Goal: Find contact information: Find contact information

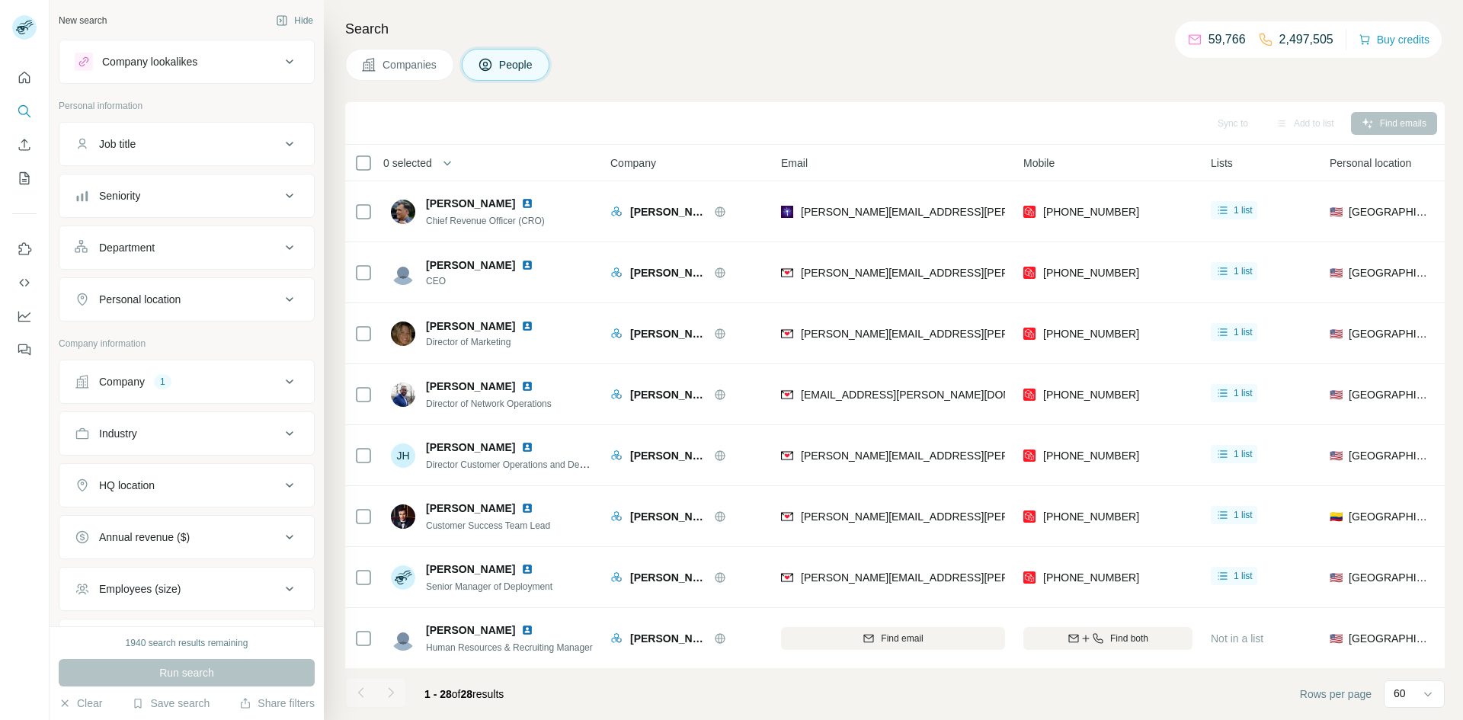
click at [174, 382] on div "Company 1" at bounding box center [178, 381] width 206 height 15
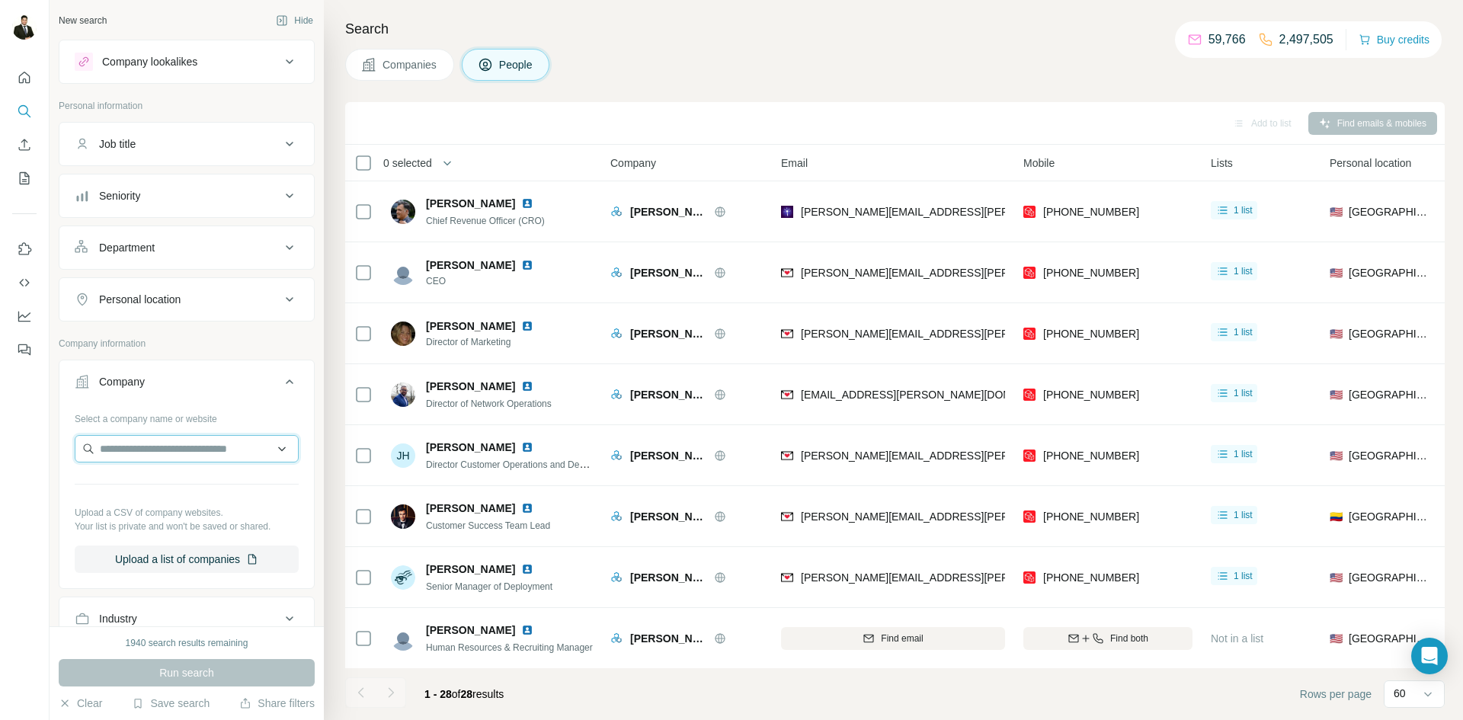
click at [128, 451] on input "text" at bounding box center [187, 448] width 224 height 27
type input "**********"
click at [137, 492] on p "[DOMAIN_NAME]" at bounding box center [154, 498] width 73 height 14
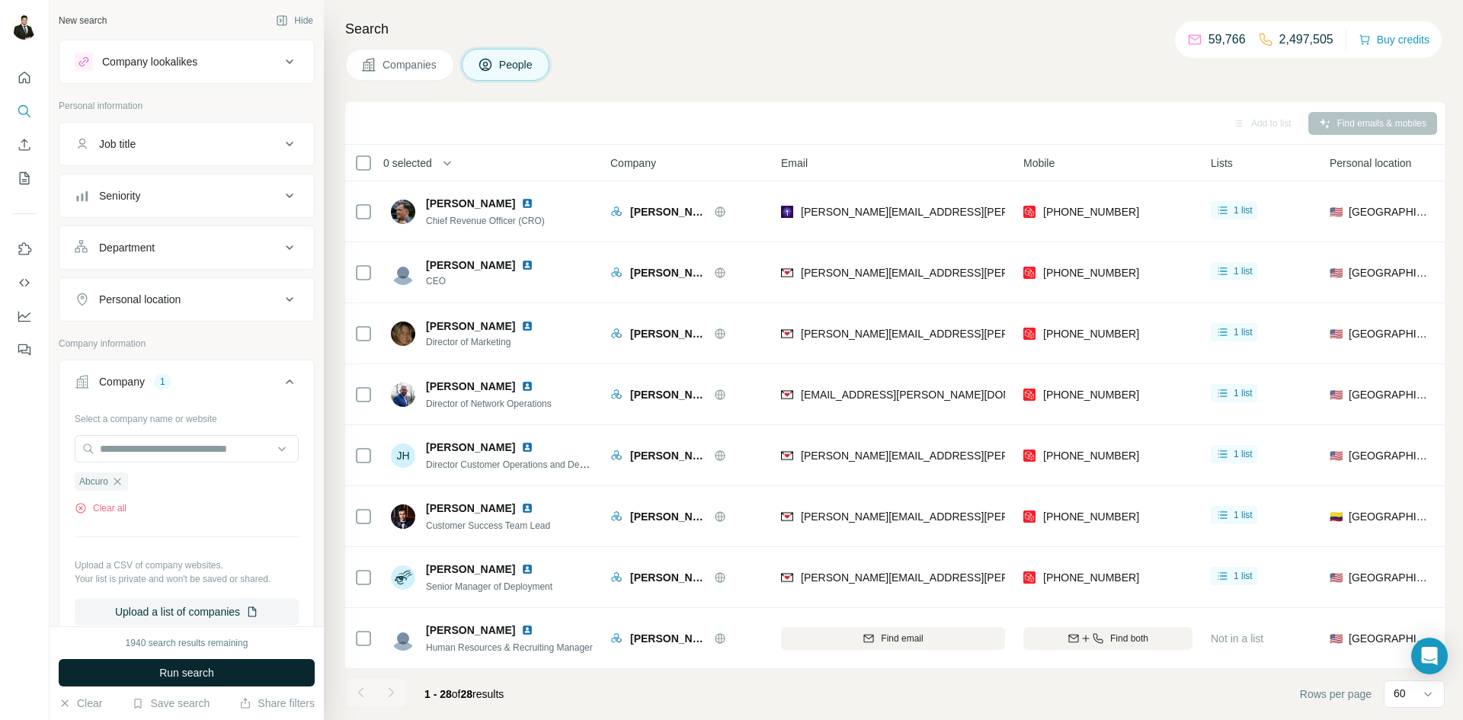
click at [178, 673] on span "Run search" at bounding box center [186, 672] width 55 height 15
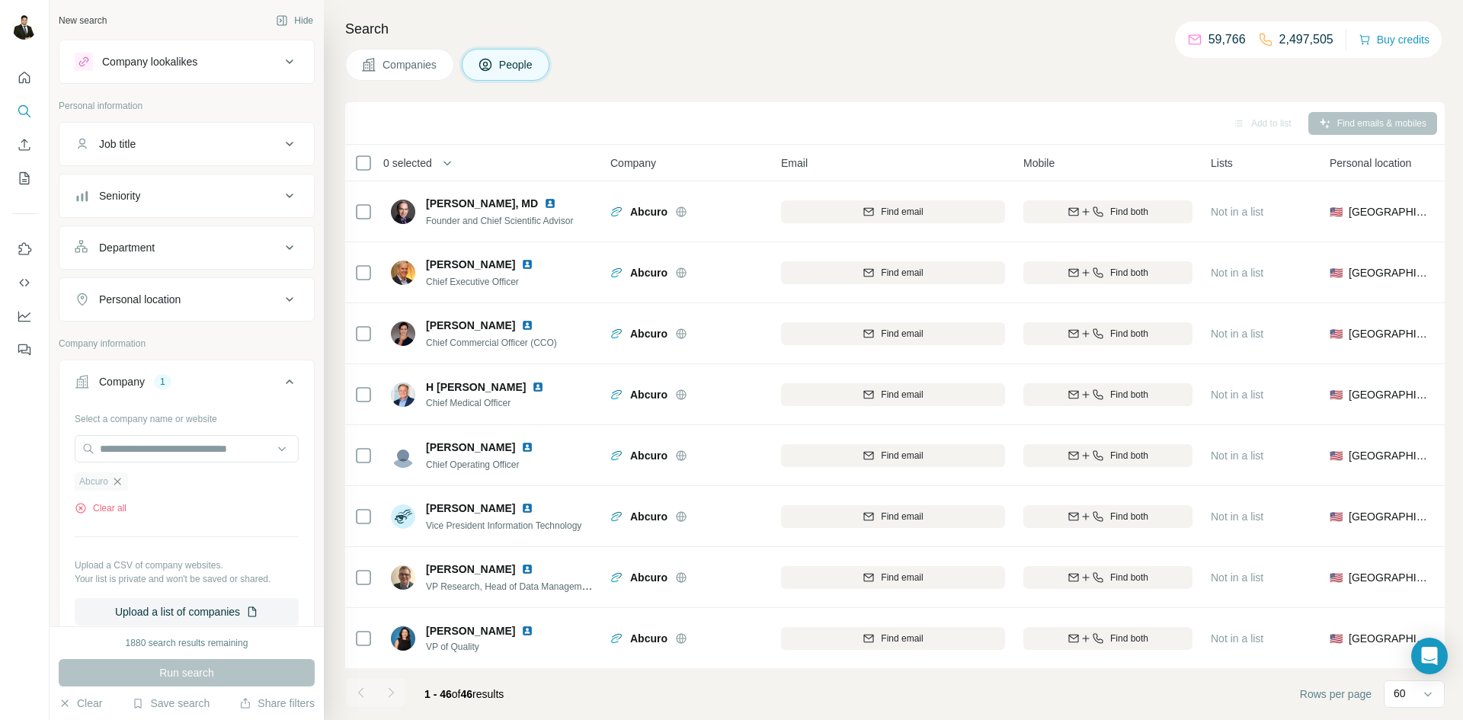
click at [120, 484] on icon "button" at bounding box center [117, 481] width 12 height 12
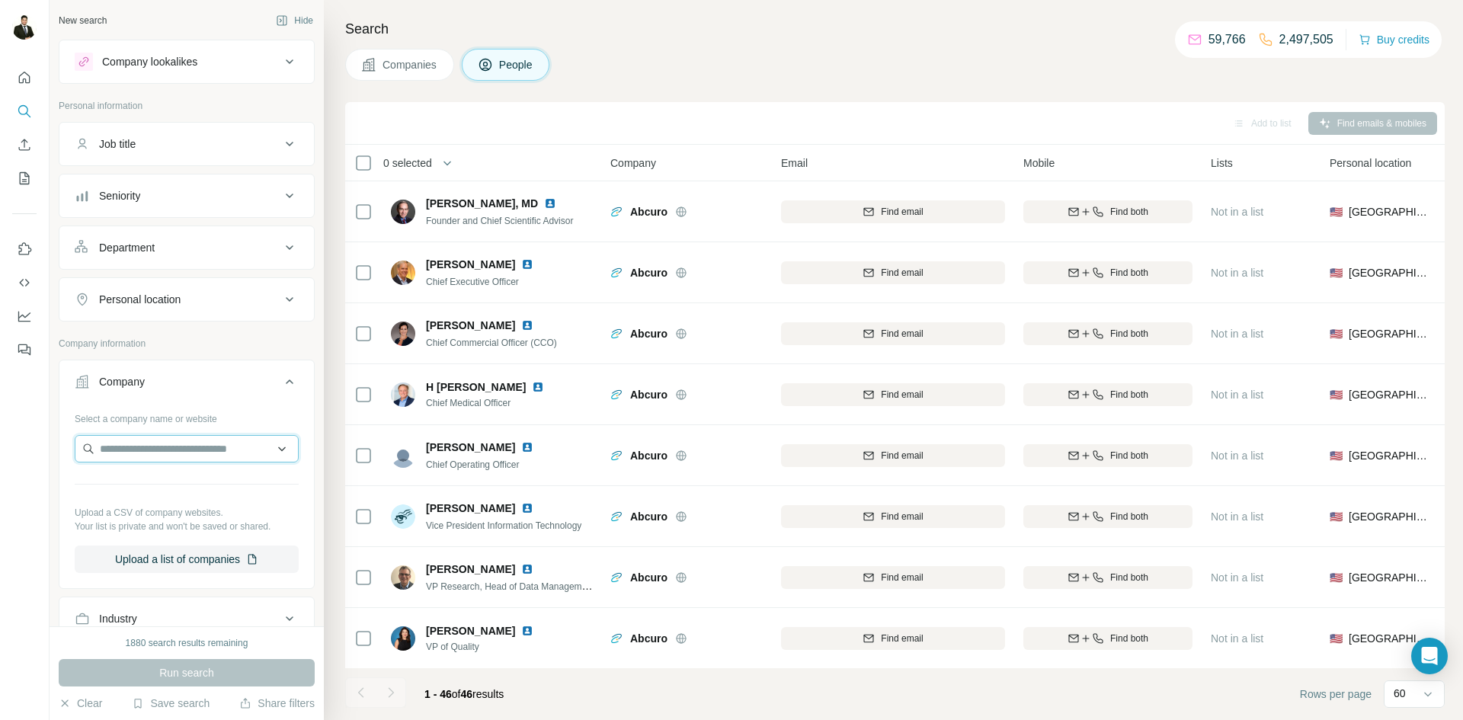
click at [139, 452] on input "text" at bounding box center [187, 448] width 224 height 27
type input "**********"
click at [165, 486] on p "Accent Therapeutics" at bounding box center [166, 482] width 97 height 15
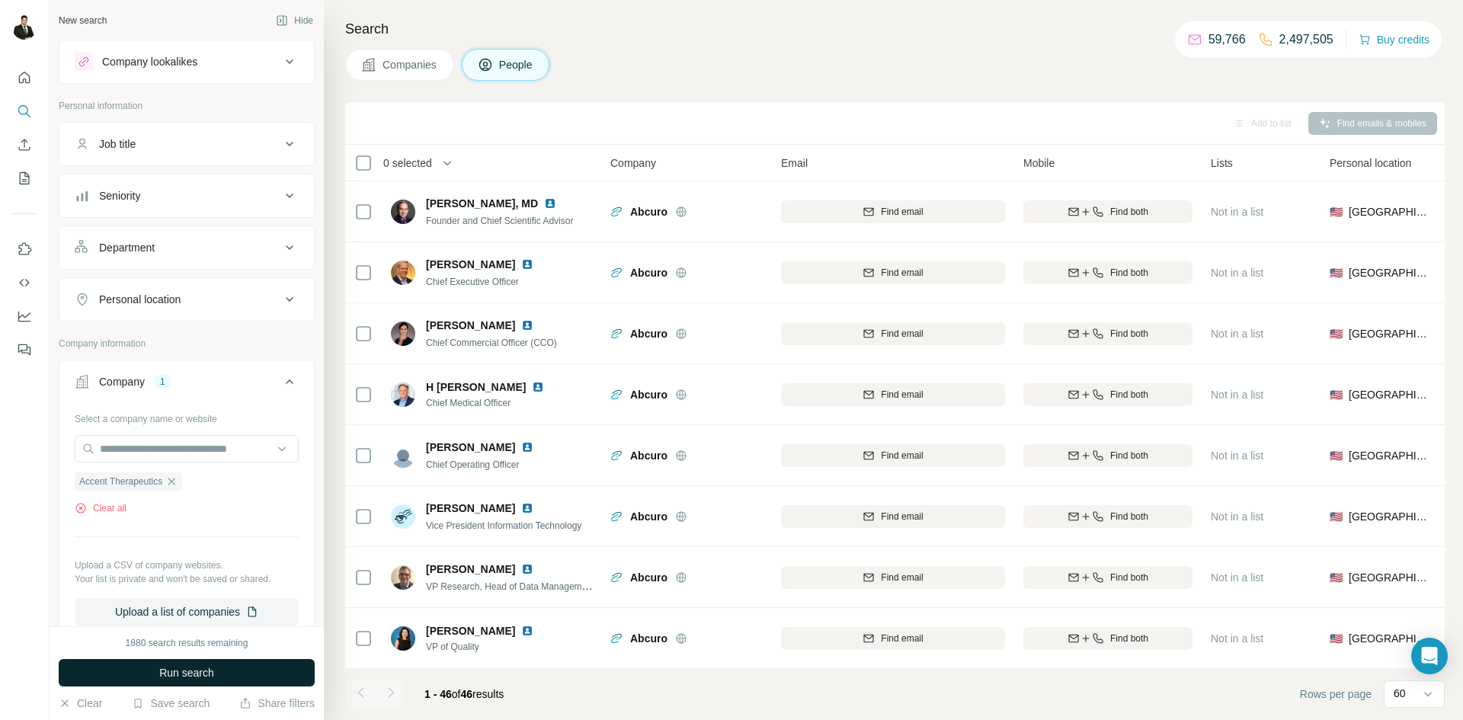
click at [200, 681] on button "Run search" at bounding box center [187, 672] width 256 height 27
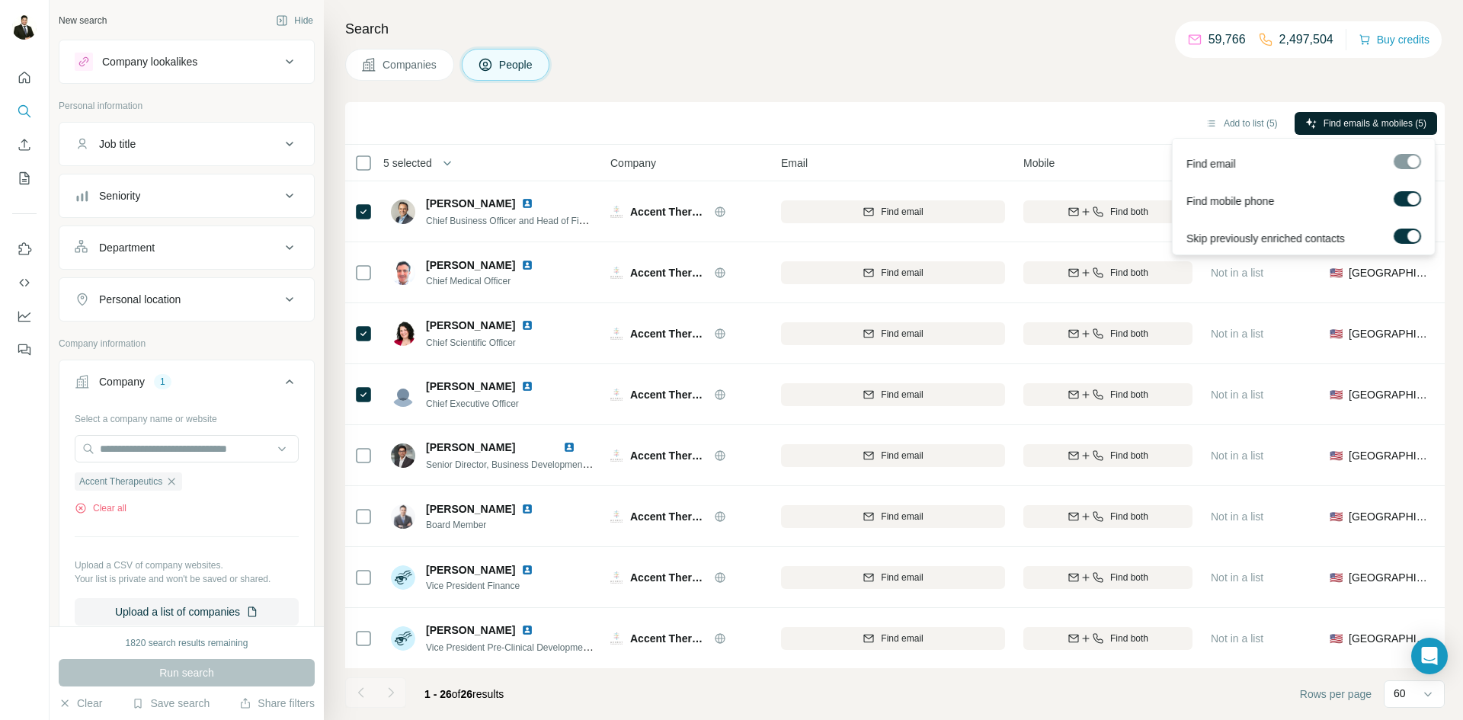
click at [1359, 120] on span "Find emails & mobiles (5)" at bounding box center [1374, 124] width 103 height 14
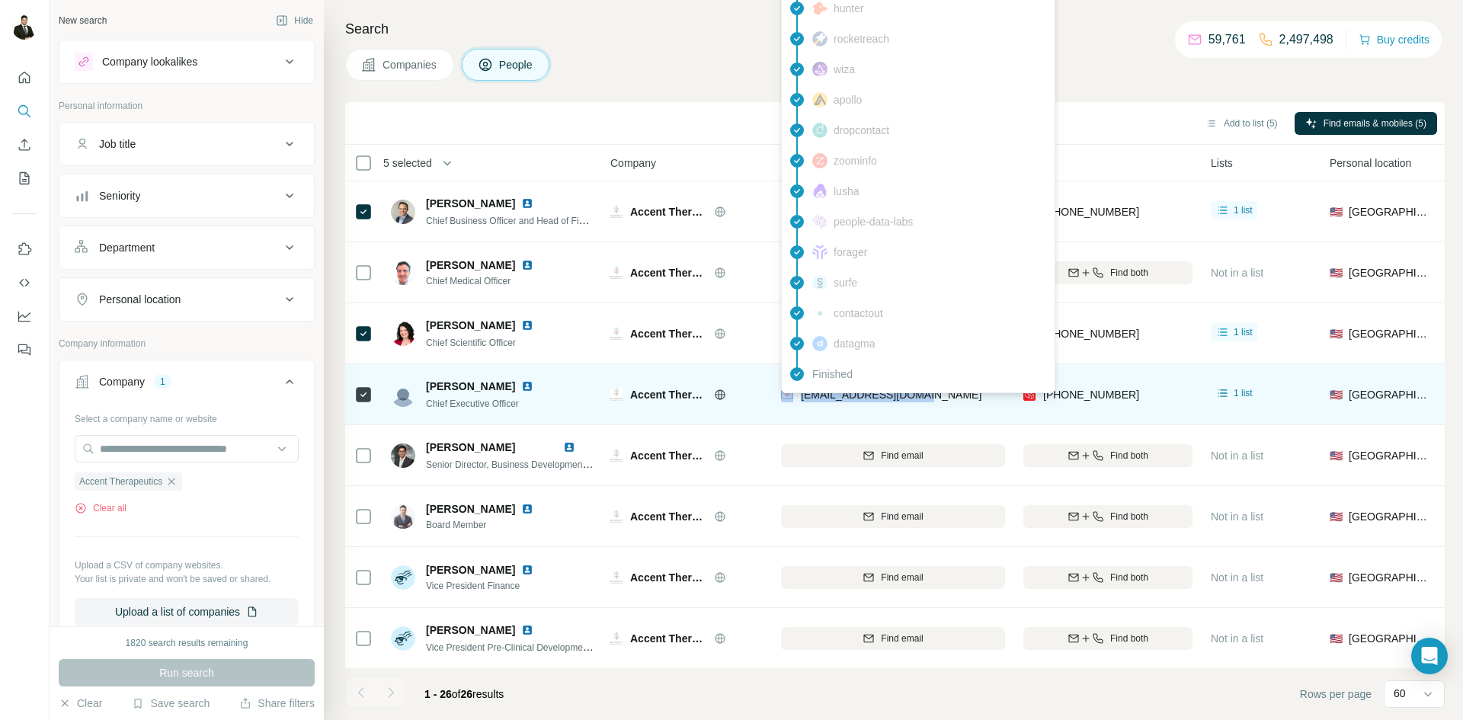
drag, startPoint x: 933, startPoint y: 395, endPoint x: 795, endPoint y: 398, distance: 137.9
click at [795, 398] on div "[EMAIL_ADDRESS][DOMAIN_NAME]" at bounding box center [893, 394] width 224 height 42
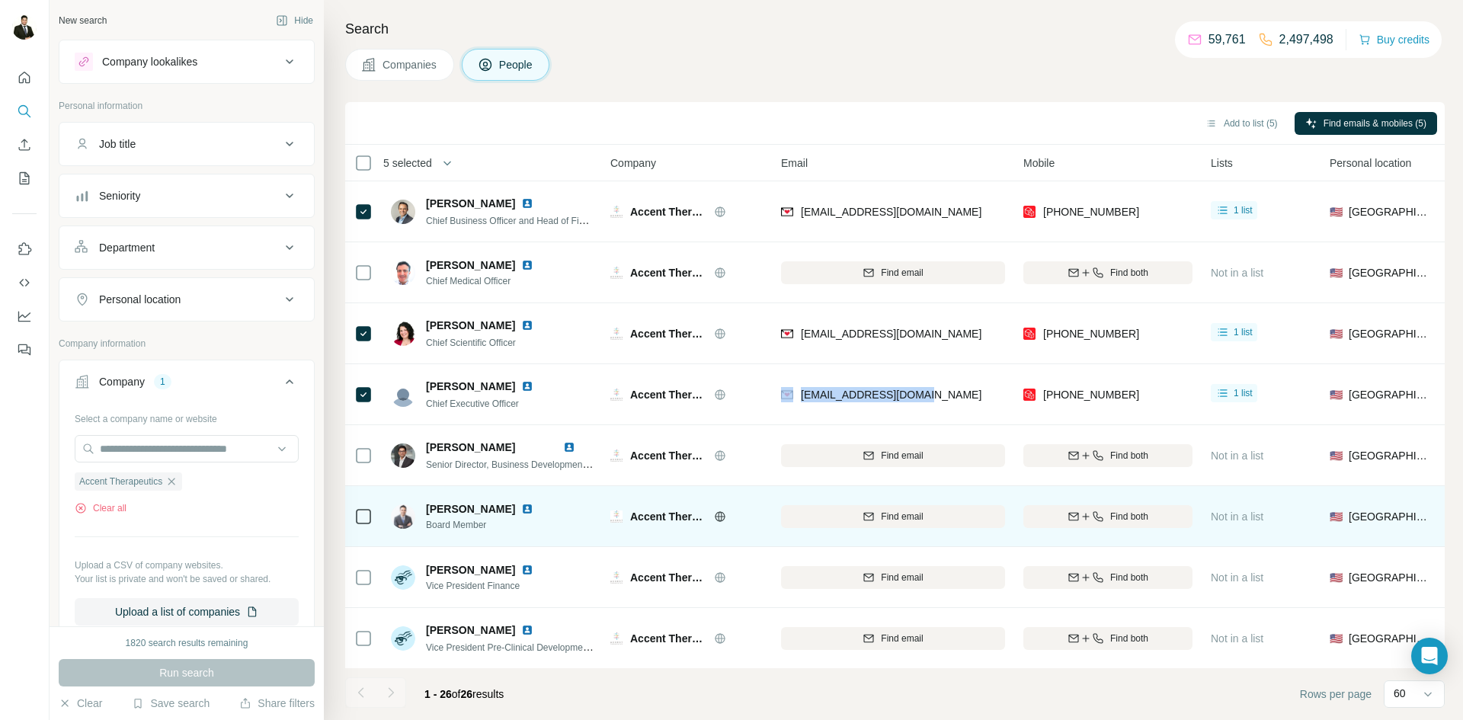
copy div "[EMAIL_ADDRESS][DOMAIN_NAME]"
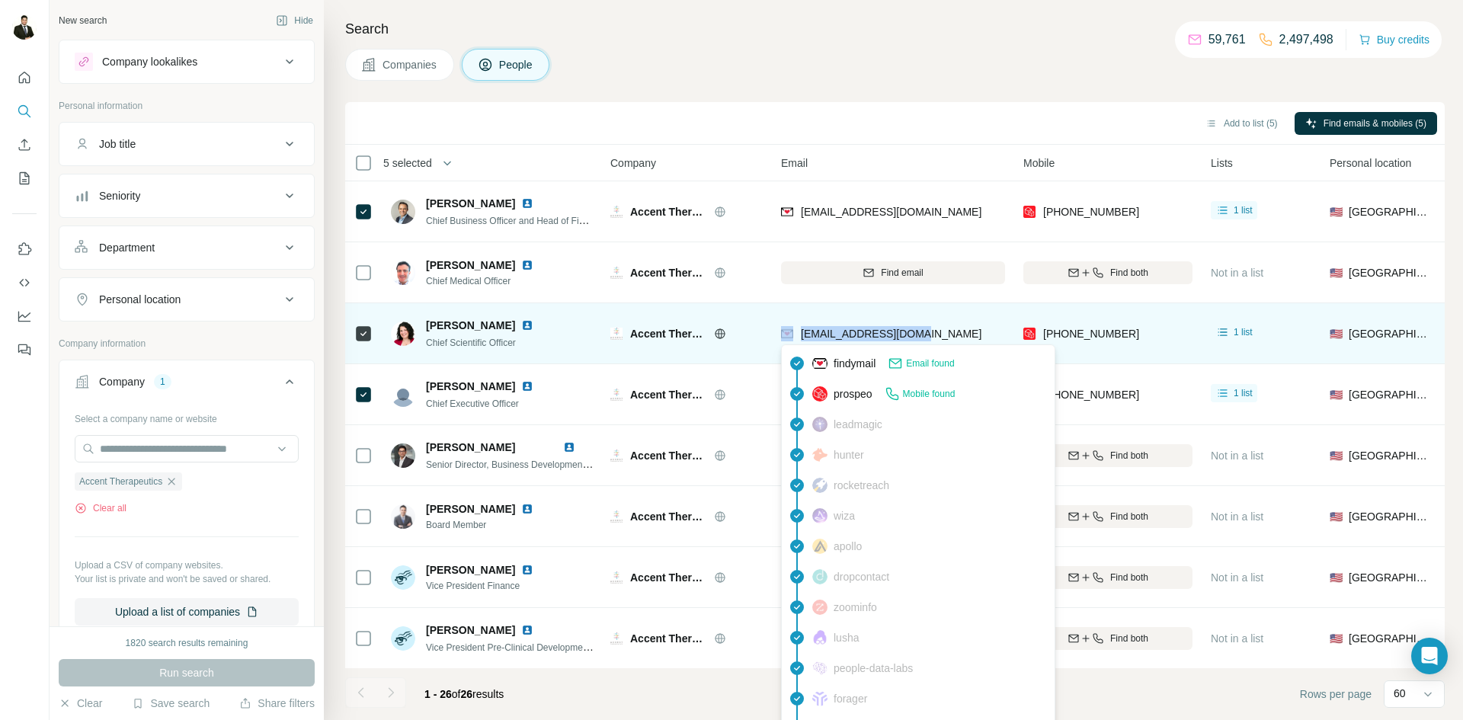
drag, startPoint x: 855, startPoint y: 328, endPoint x: 795, endPoint y: 330, distance: 60.2
click at [795, 330] on div "[EMAIL_ADDRESS][DOMAIN_NAME]" at bounding box center [893, 333] width 224 height 42
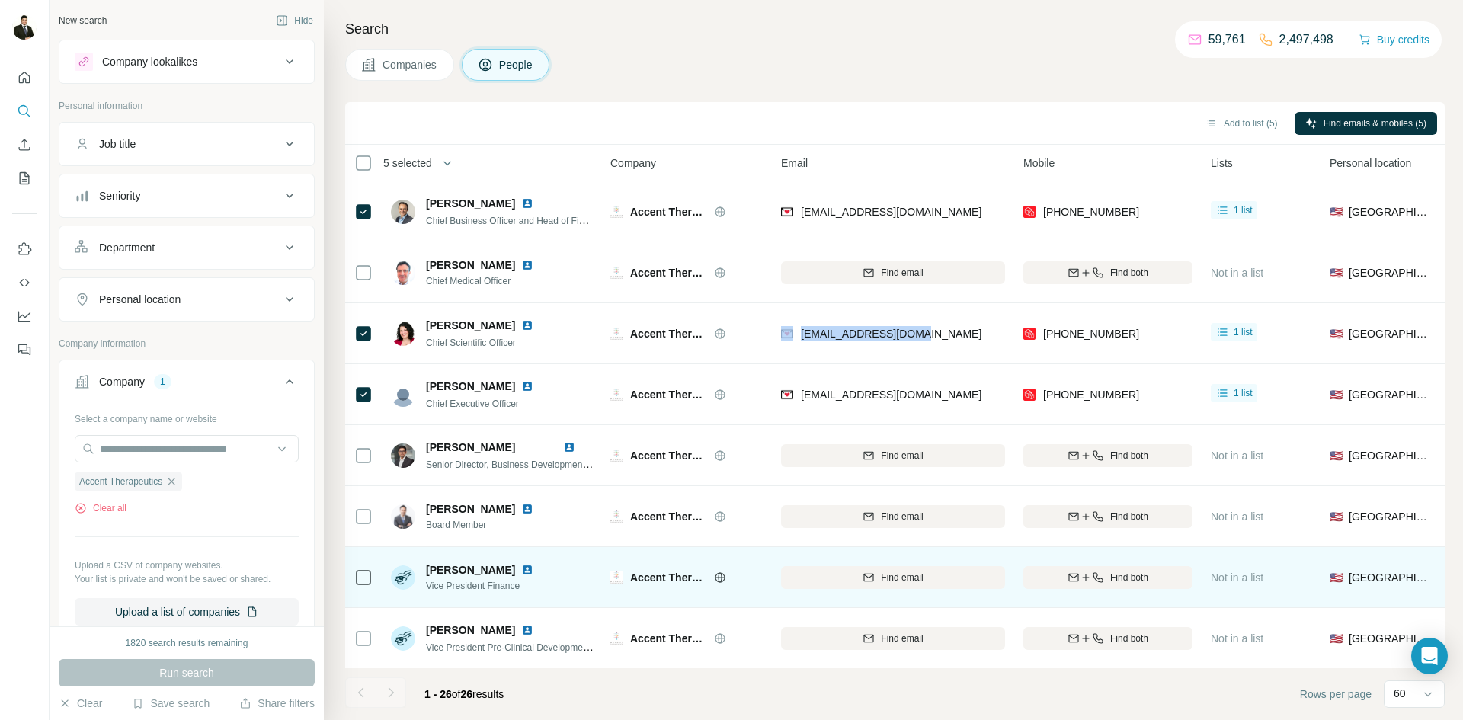
copy div "[EMAIL_ADDRESS][DOMAIN_NAME]"
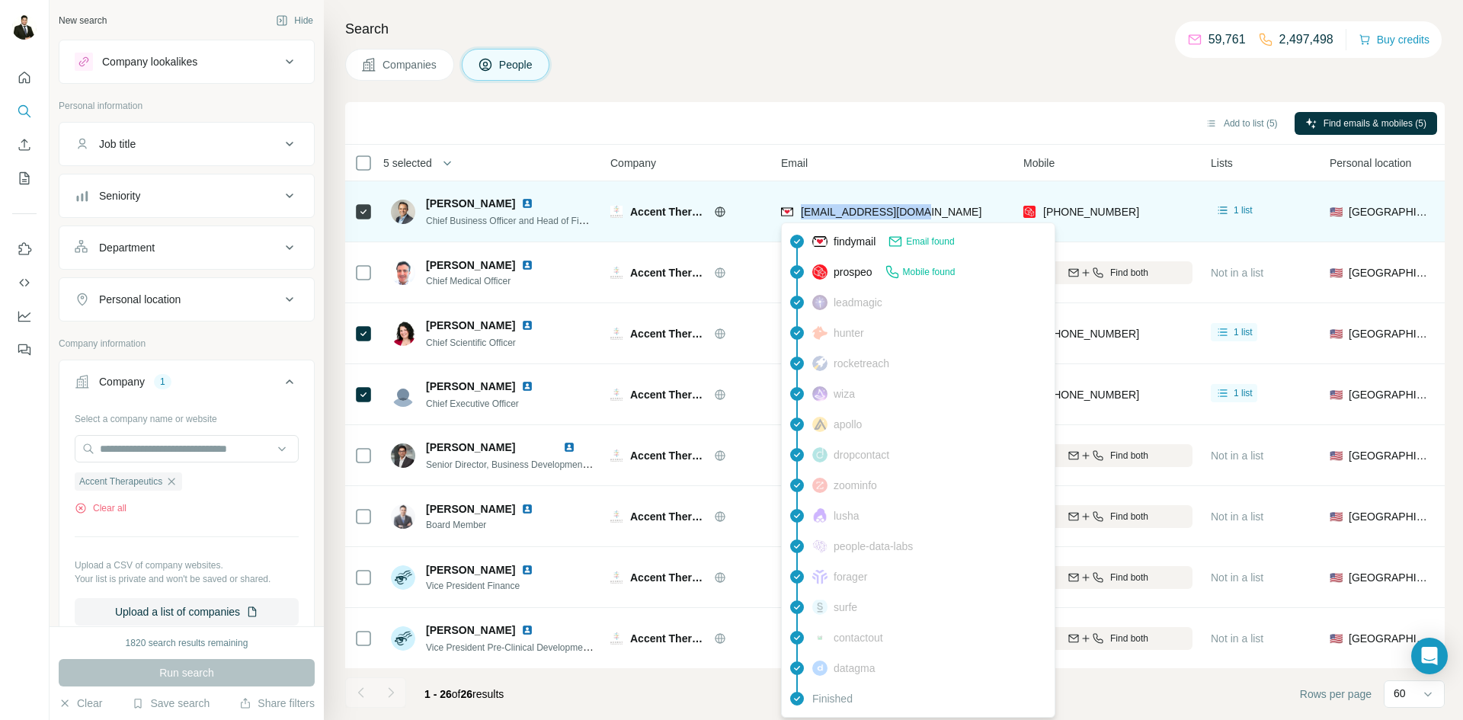
drag, startPoint x: 935, startPoint y: 213, endPoint x: 801, endPoint y: 208, distance: 134.2
click at [801, 208] on div "[EMAIL_ADDRESS][DOMAIN_NAME]" at bounding box center [893, 211] width 224 height 42
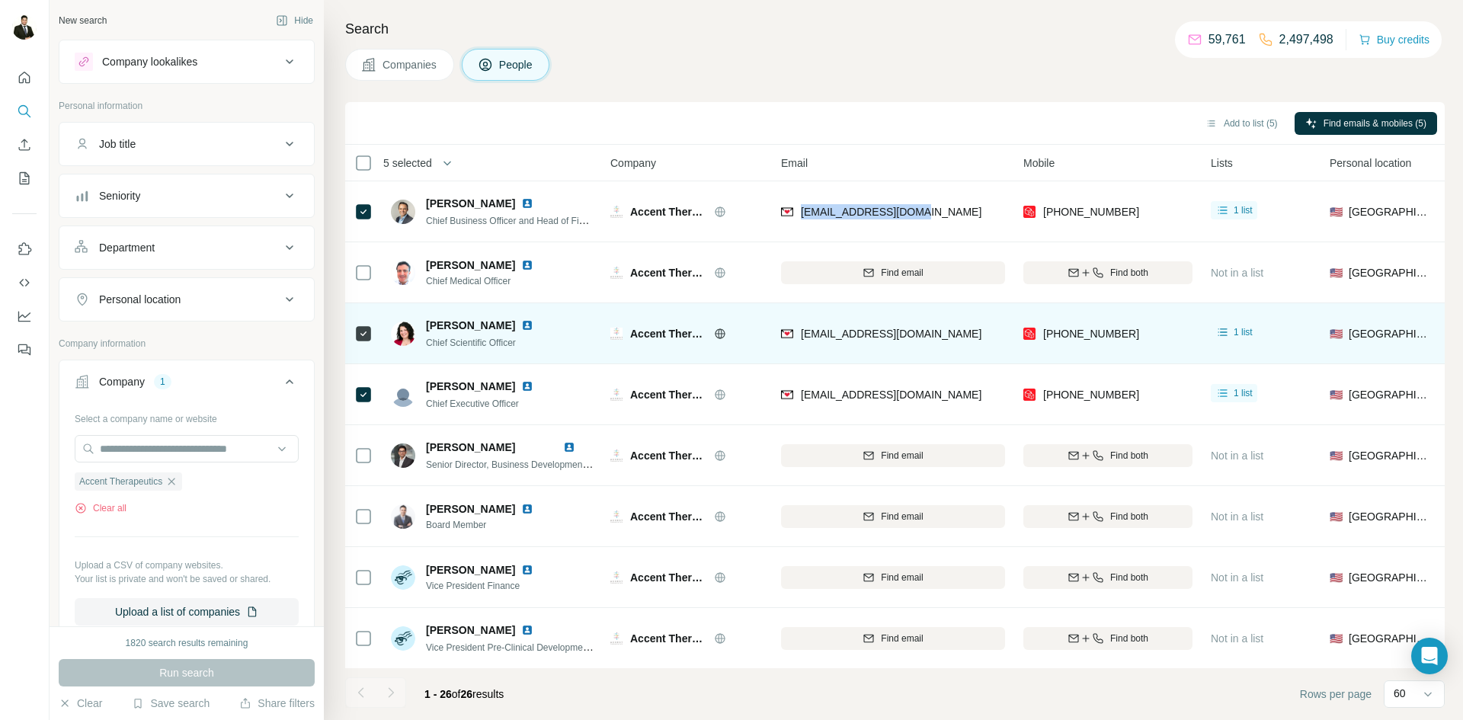
copy span "[EMAIL_ADDRESS][DOMAIN_NAME]"
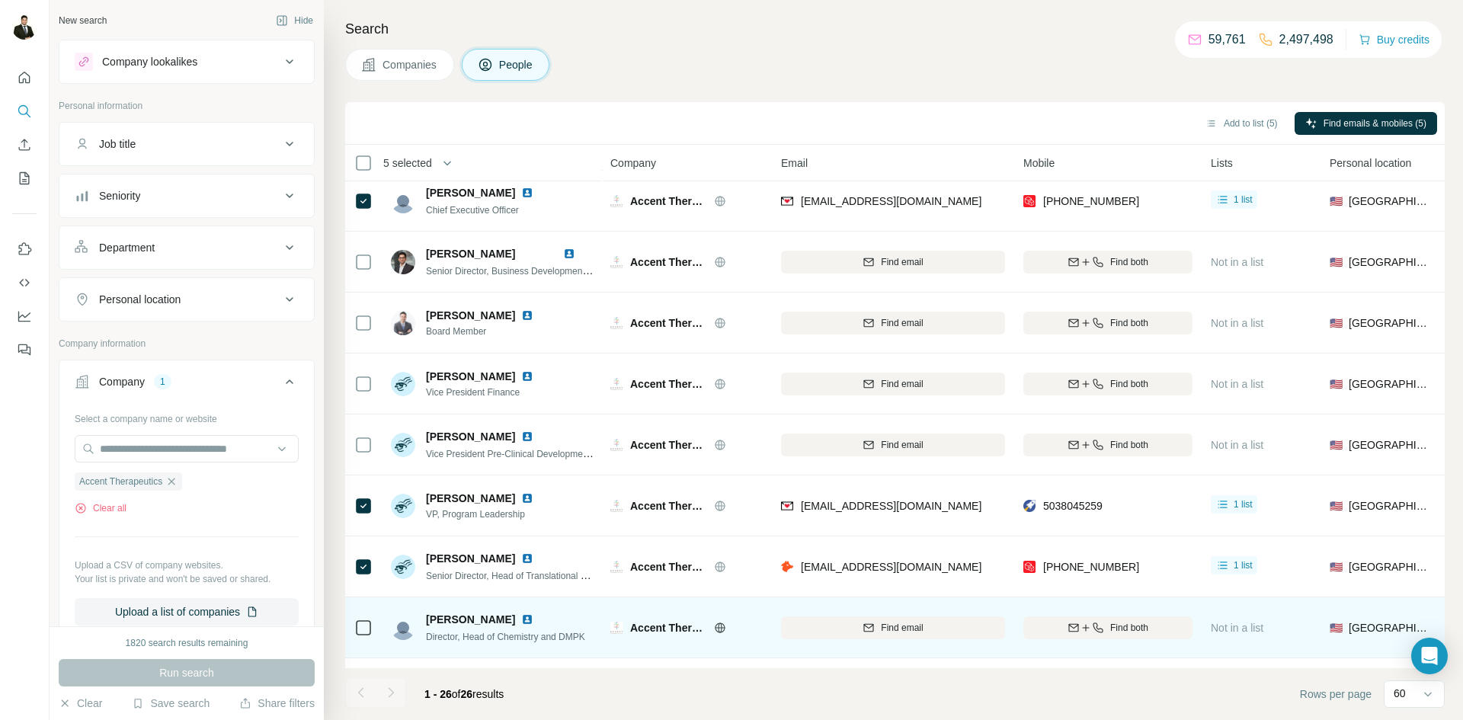
scroll to position [211, 0]
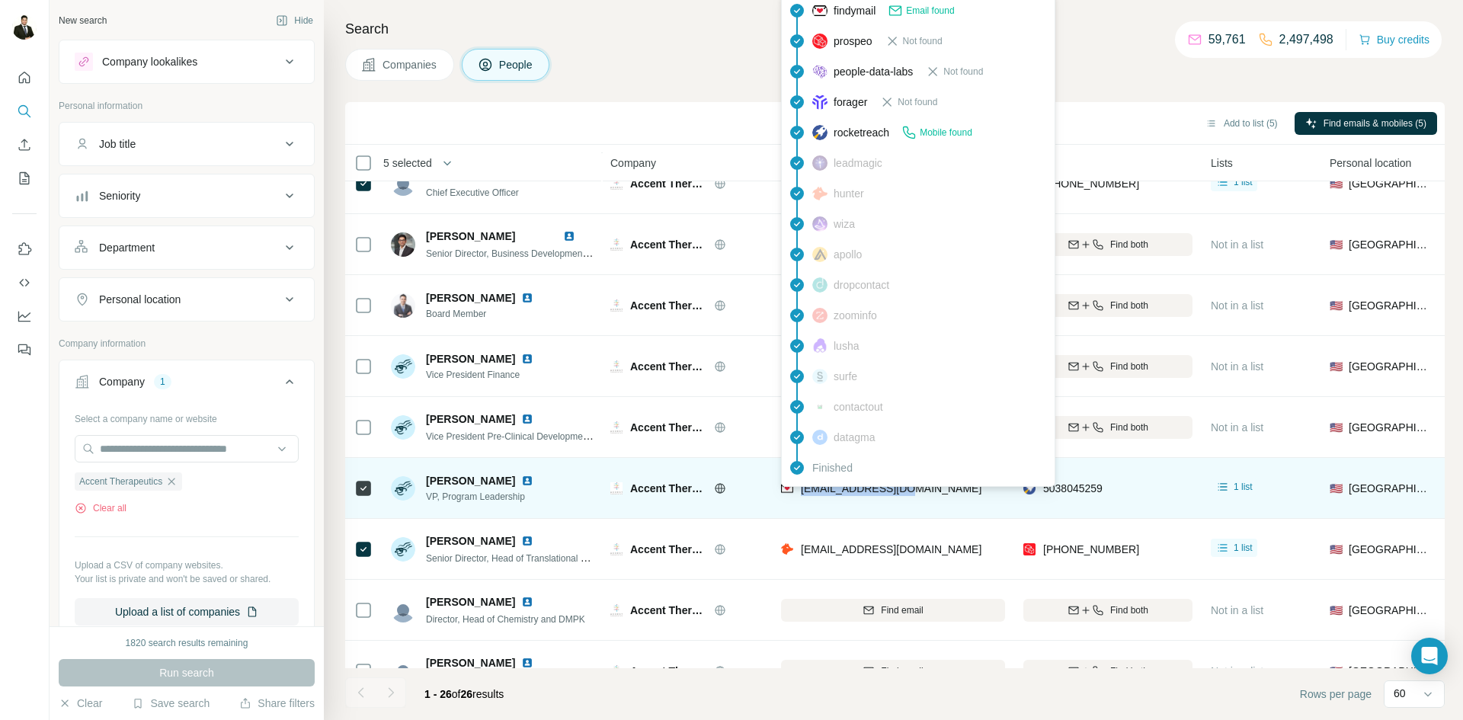
drag, startPoint x: 922, startPoint y: 491, endPoint x: 798, endPoint y: 487, distance: 124.2
click at [798, 487] on div "[EMAIL_ADDRESS][DOMAIN_NAME]" at bounding box center [893, 488] width 224 height 42
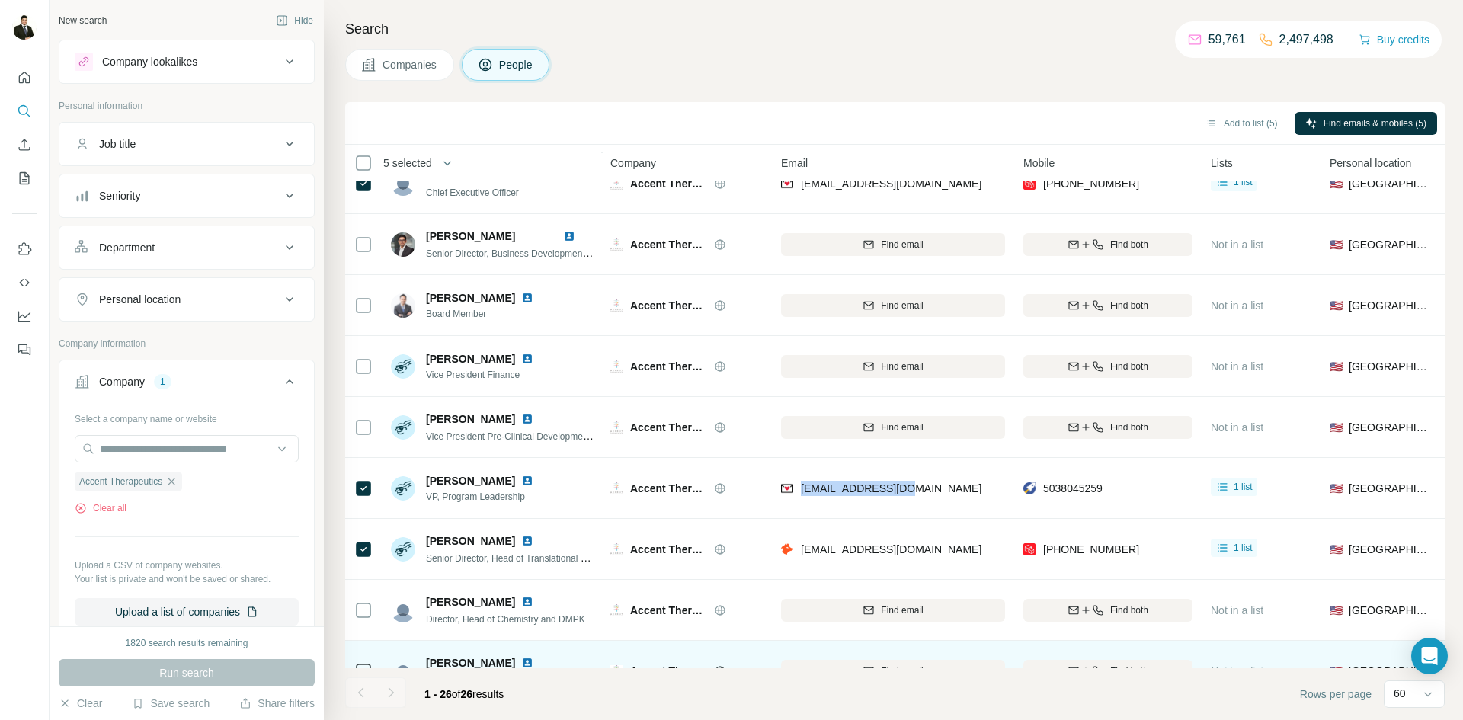
copy span "[EMAIL_ADDRESS][DOMAIN_NAME]"
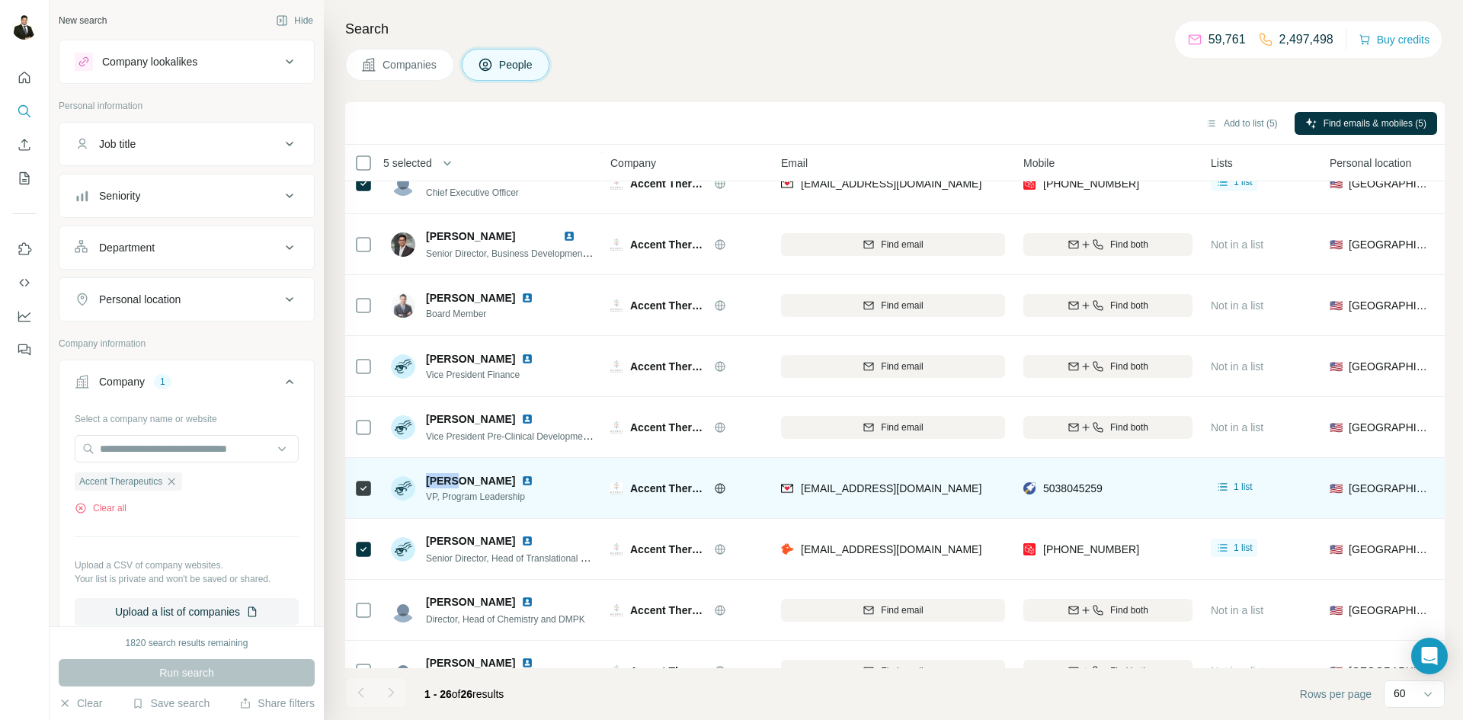
drag, startPoint x: 421, startPoint y: 475, endPoint x: 453, endPoint y: 472, distance: 33.0
click at [453, 472] on div "[PERSON_NAME] VP, Program Leadership" at bounding box center [492, 488] width 203 height 42
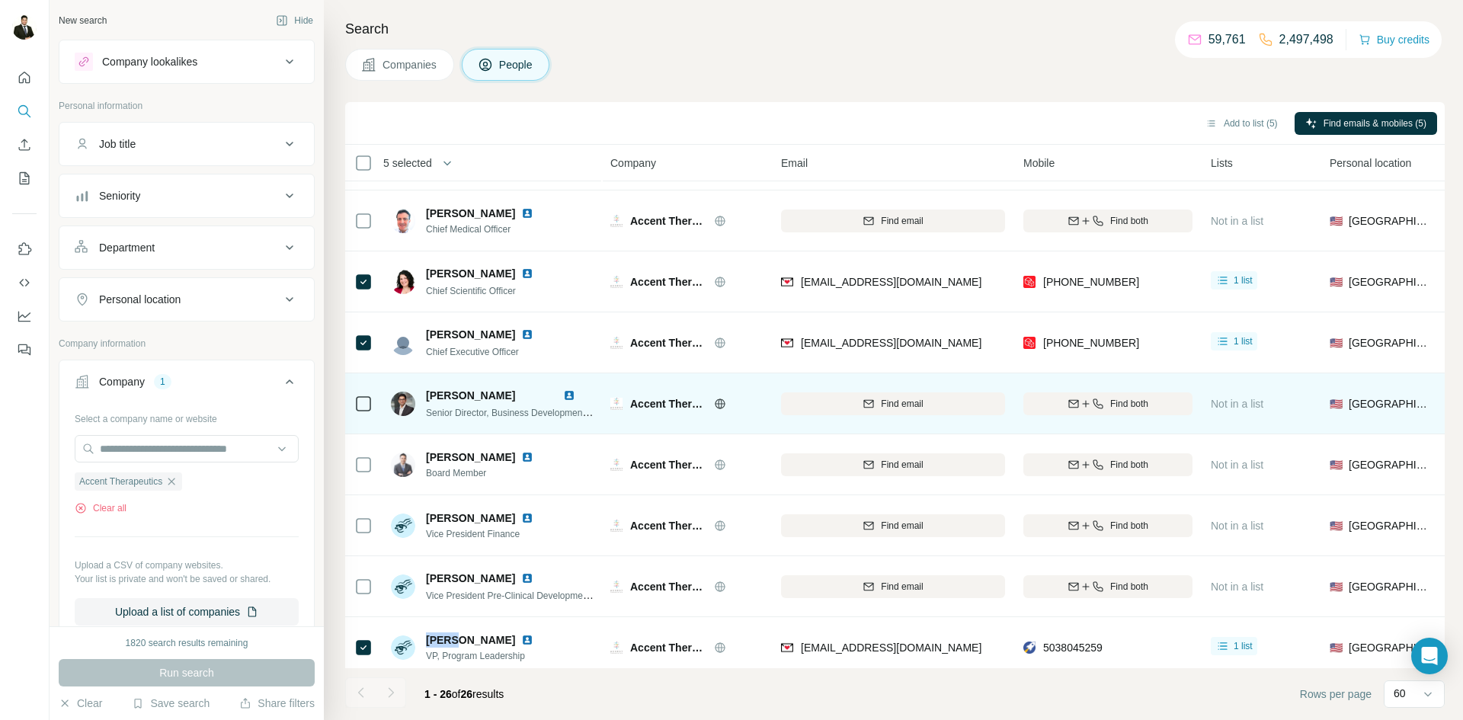
scroll to position [46, 0]
